Goal: Information Seeking & Learning: Understand process/instructions

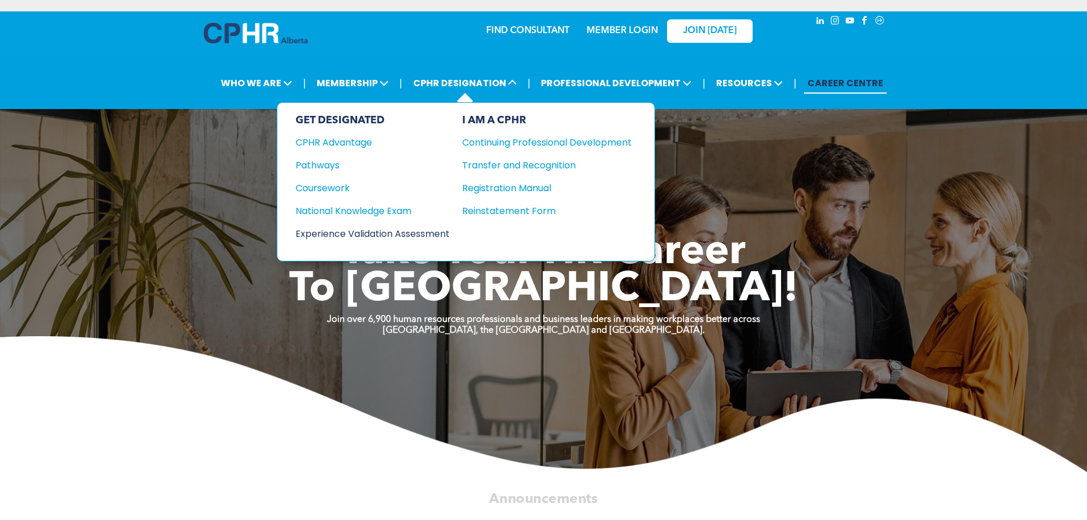
click at [421, 230] on div "Experience Validation Assessment" at bounding box center [365, 234] width 139 height 14
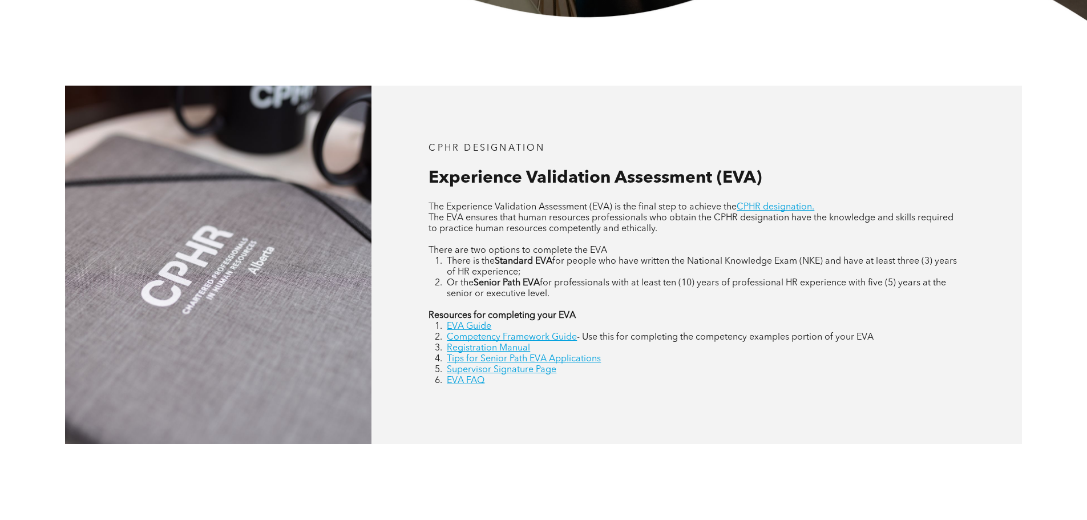
scroll to position [513, 0]
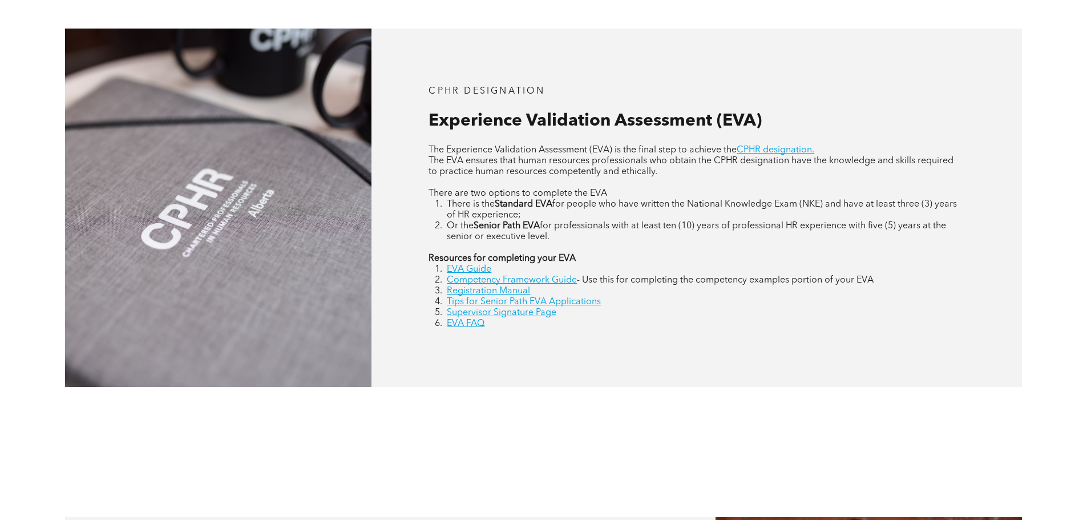
drag, startPoint x: 478, startPoint y: 325, endPoint x: 486, endPoint y: 323, distance: 8.7
click at [478, 325] on link "EVA FAQ" at bounding box center [466, 323] width 38 height 9
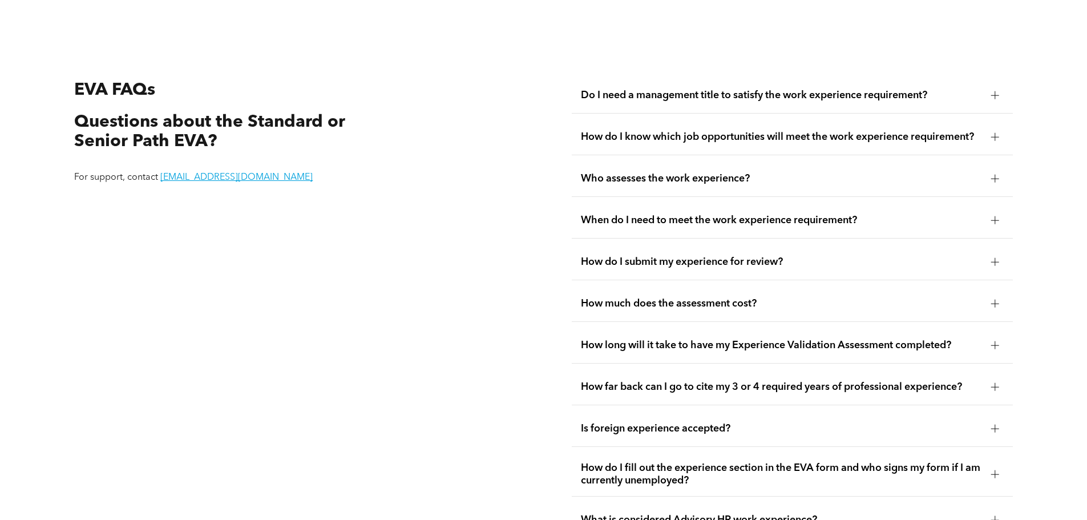
scroll to position [2147, 0]
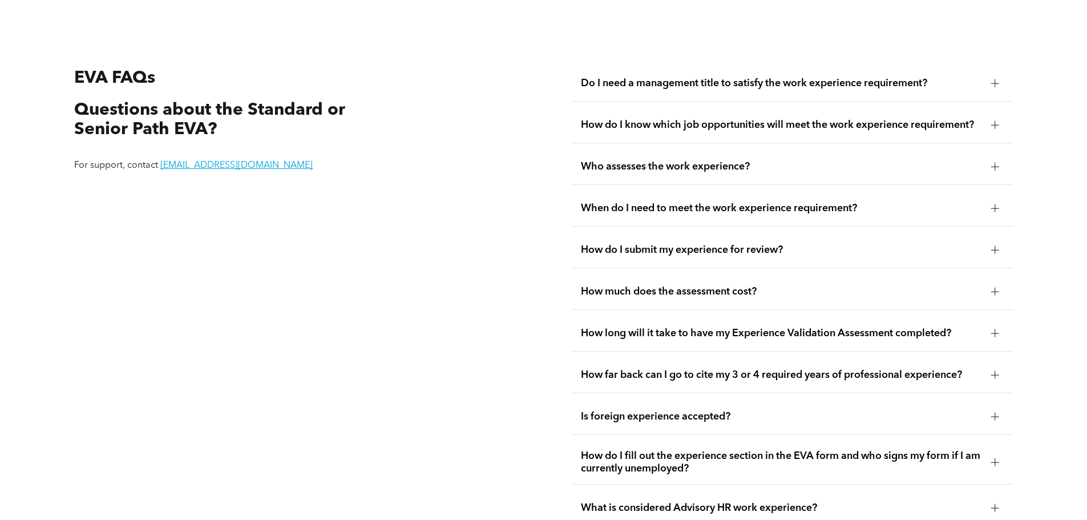
click at [991, 121] on div at bounding box center [995, 125] width 8 height 8
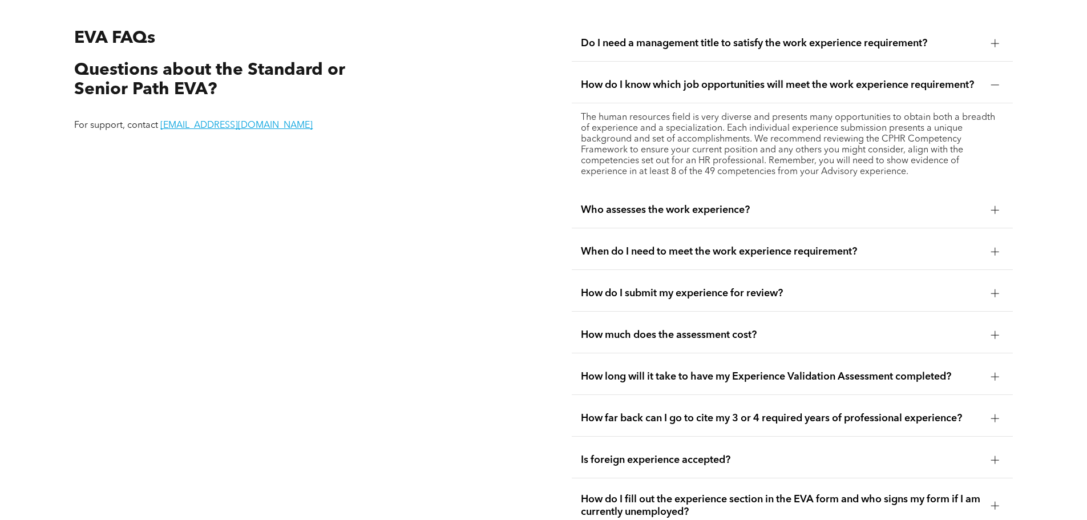
scroll to position [2205, 0]
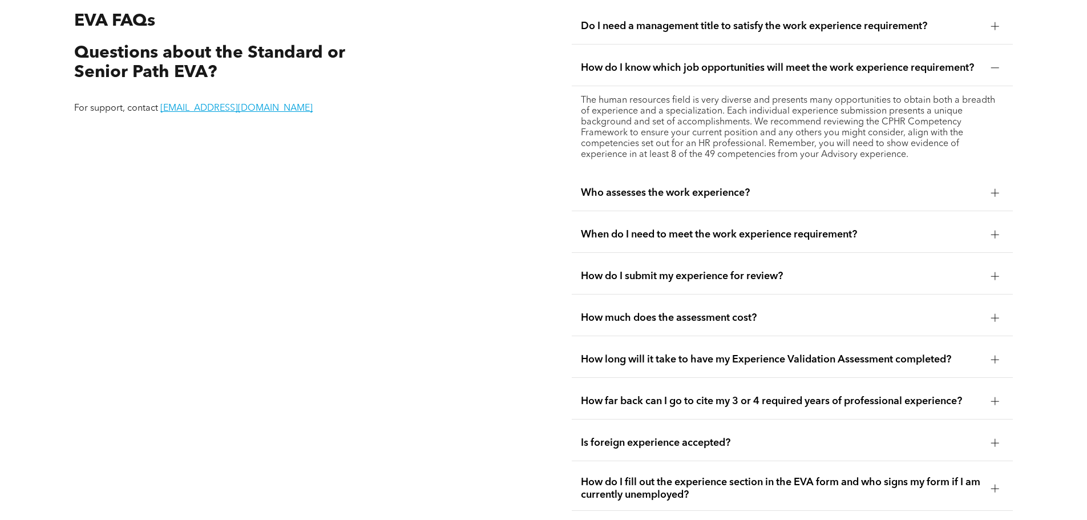
click at [994, 189] on div at bounding box center [994, 193] width 1 height 8
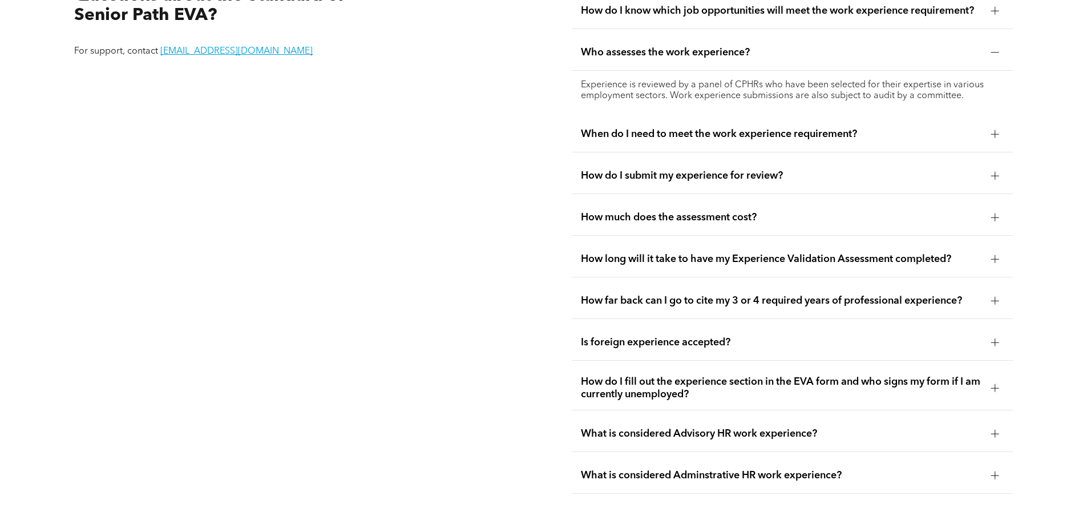
scroll to position [2319, 0]
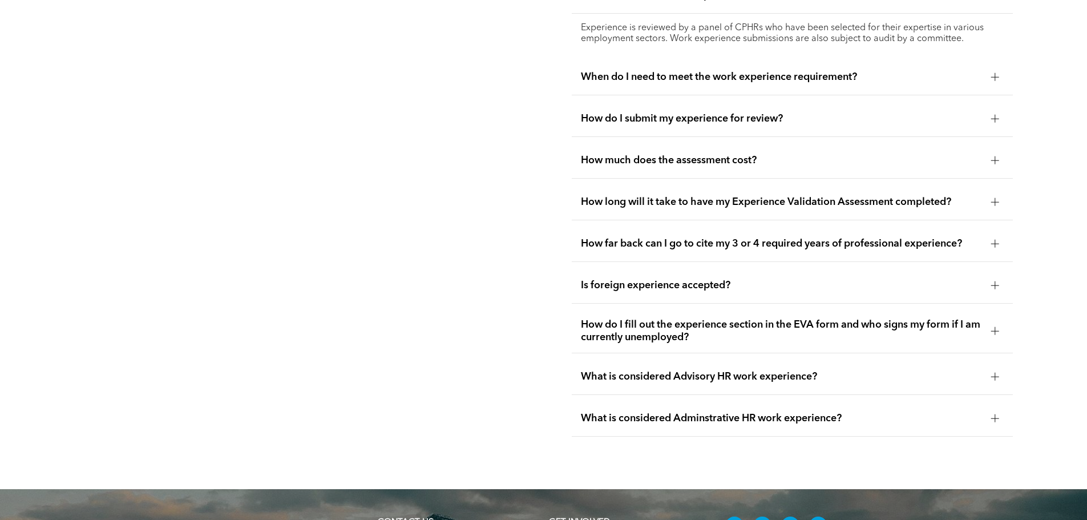
click at [998, 240] on div at bounding box center [995, 244] width 8 height 8
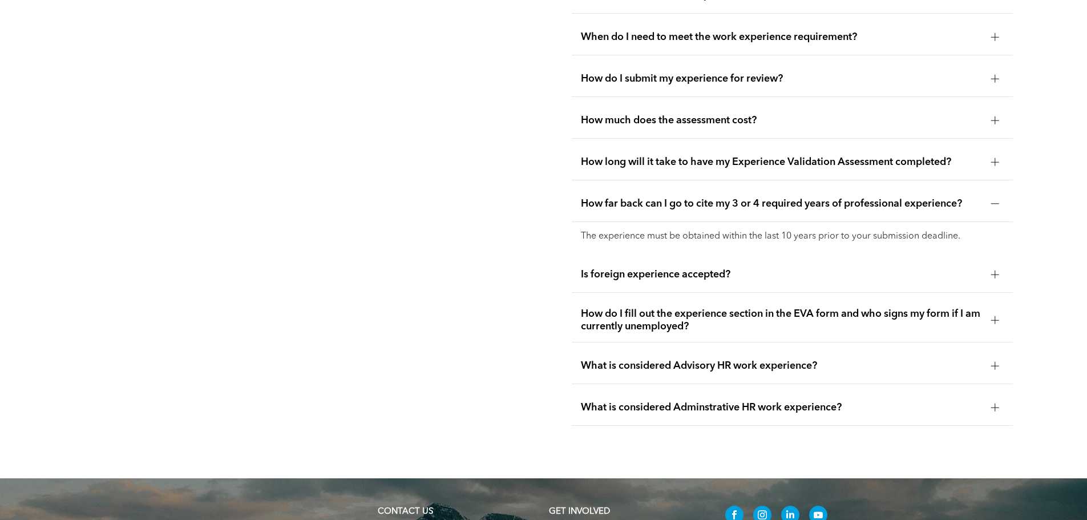
click at [990, 312] on div at bounding box center [994, 320] width 17 height 17
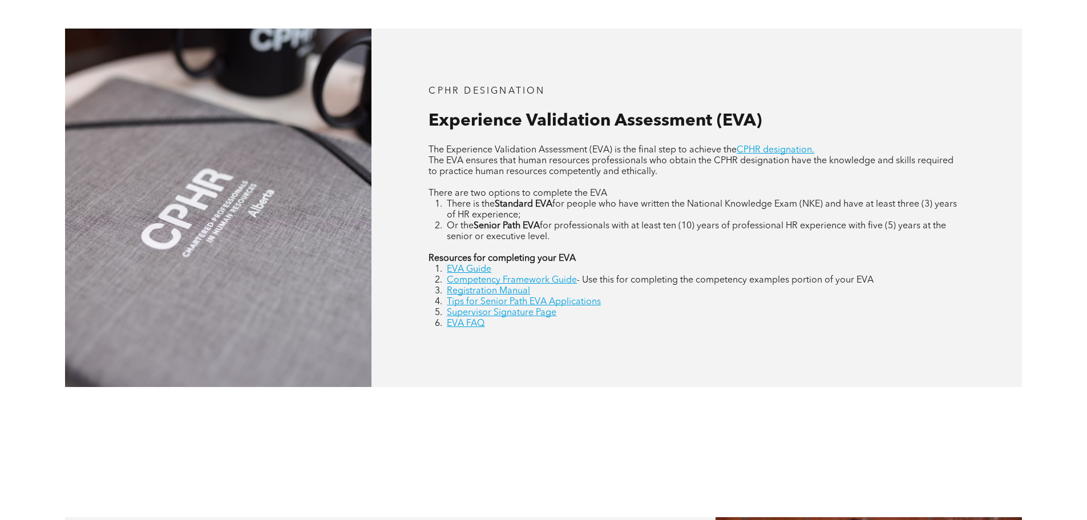
scroll to position [493, 0]
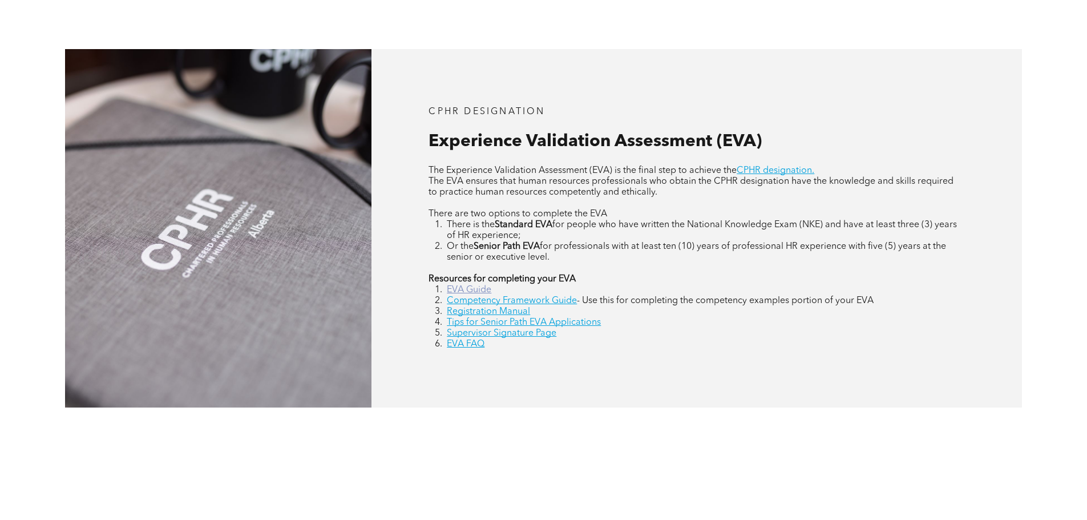
click at [478, 292] on link "EVA Guide" at bounding box center [469, 289] width 45 height 9
